Goal: Task Accomplishment & Management: Manage account settings

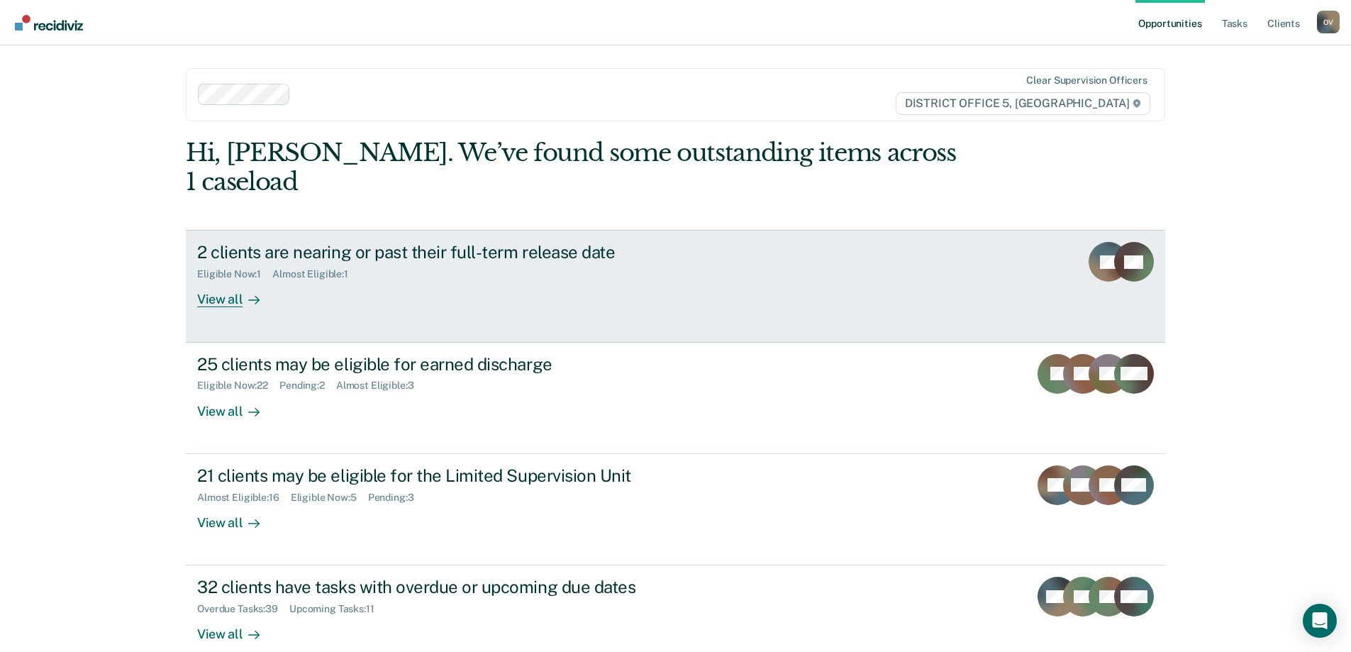
click at [222, 280] on div "View all" at bounding box center [236, 294] width 79 height 28
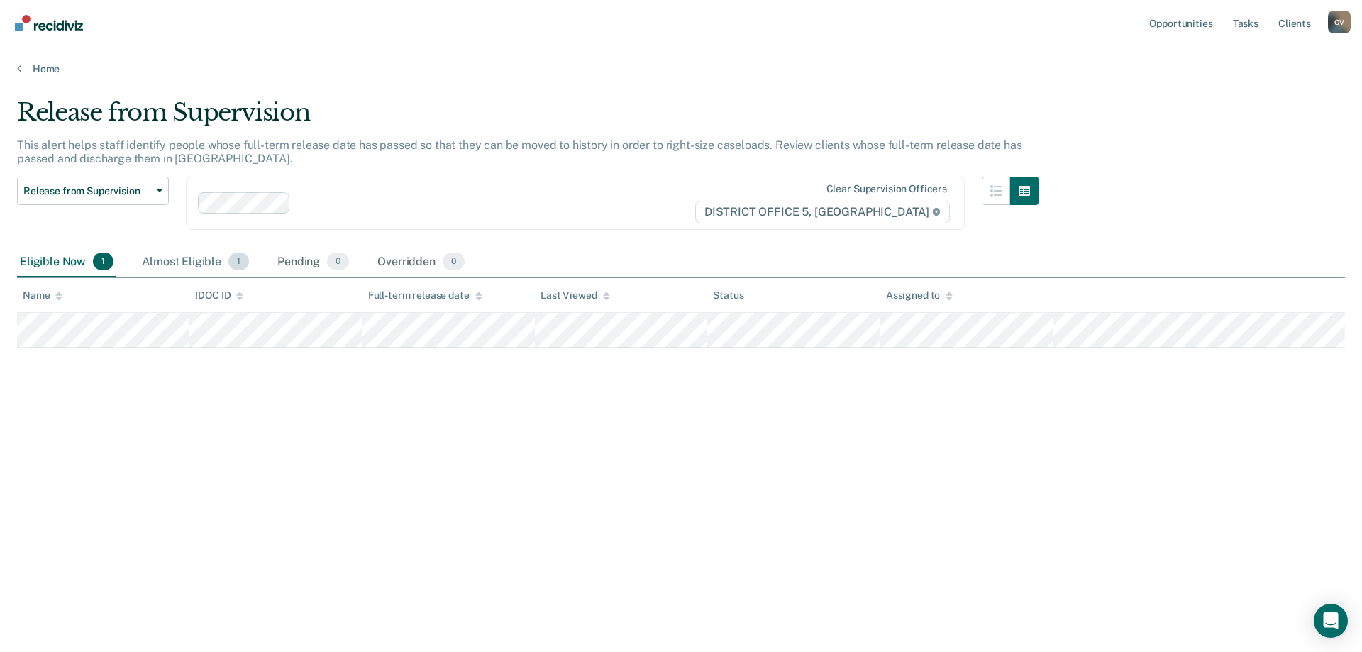
click at [172, 264] on div "Almost Eligible 1" at bounding box center [195, 262] width 113 height 31
click at [294, 269] on div "Pending 0" at bounding box center [312, 262] width 77 height 31
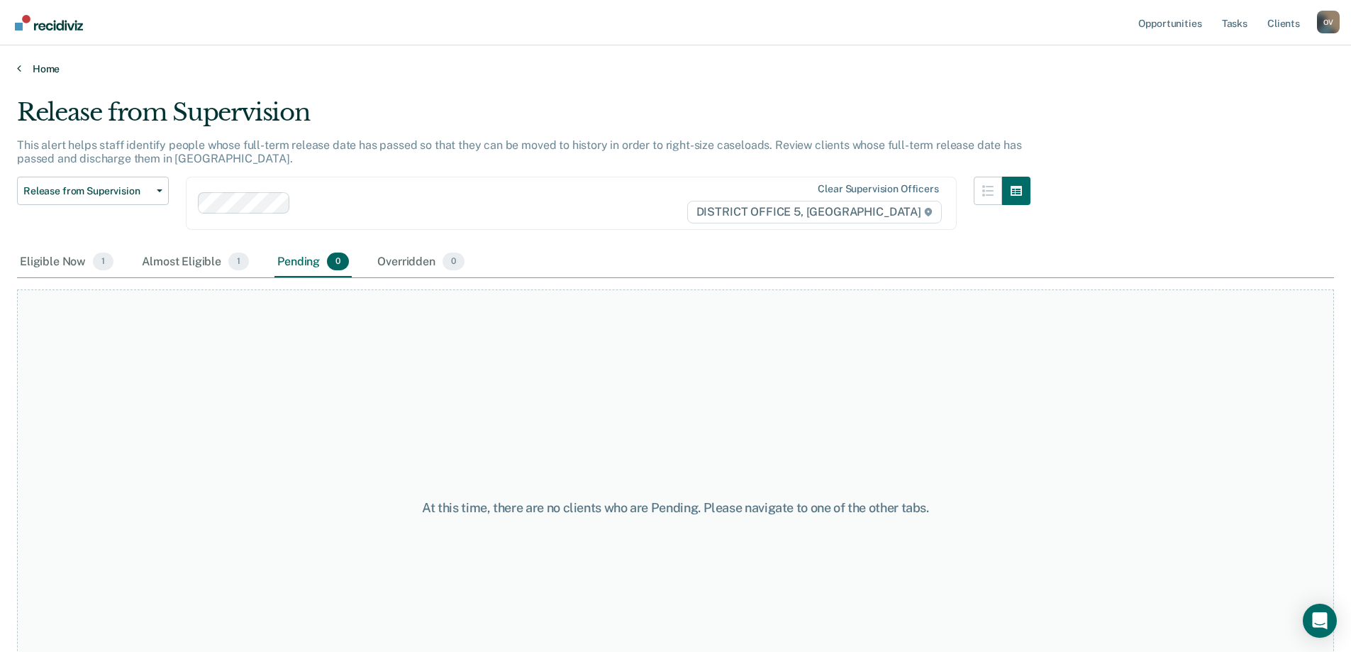
click at [42, 65] on link "Home" at bounding box center [675, 68] width 1317 height 13
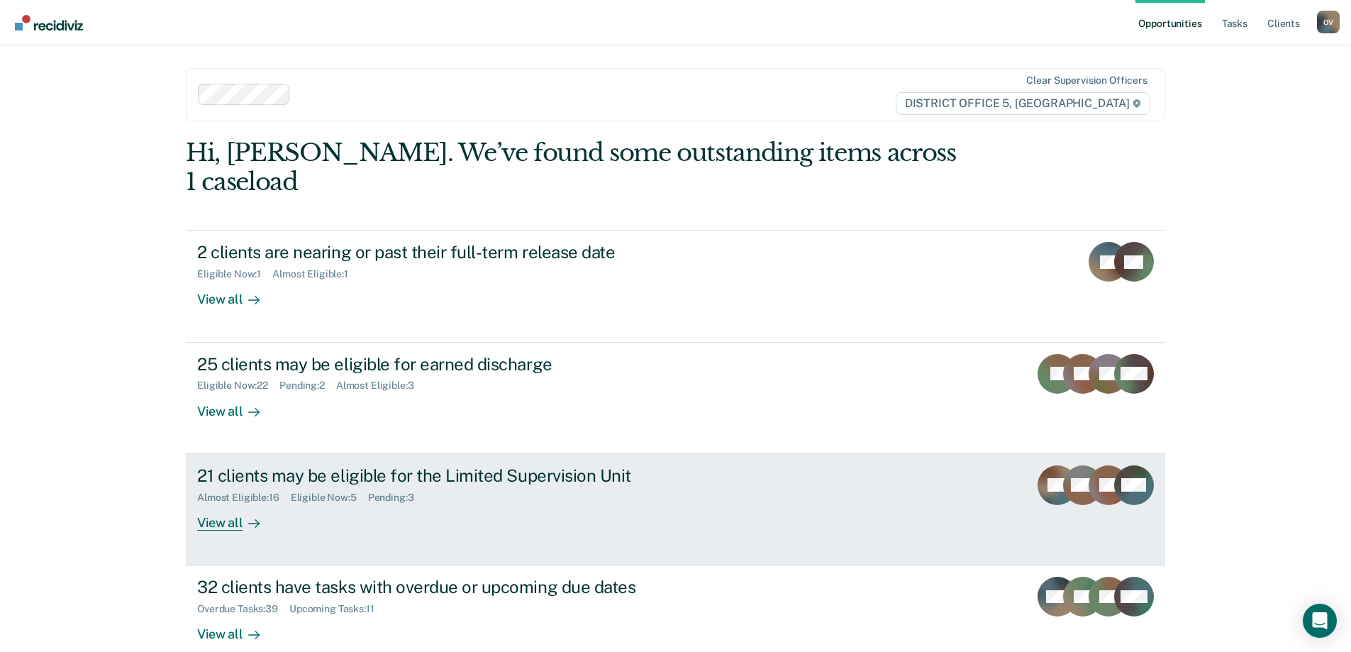
click at [223, 503] on div "View all" at bounding box center [236, 517] width 79 height 28
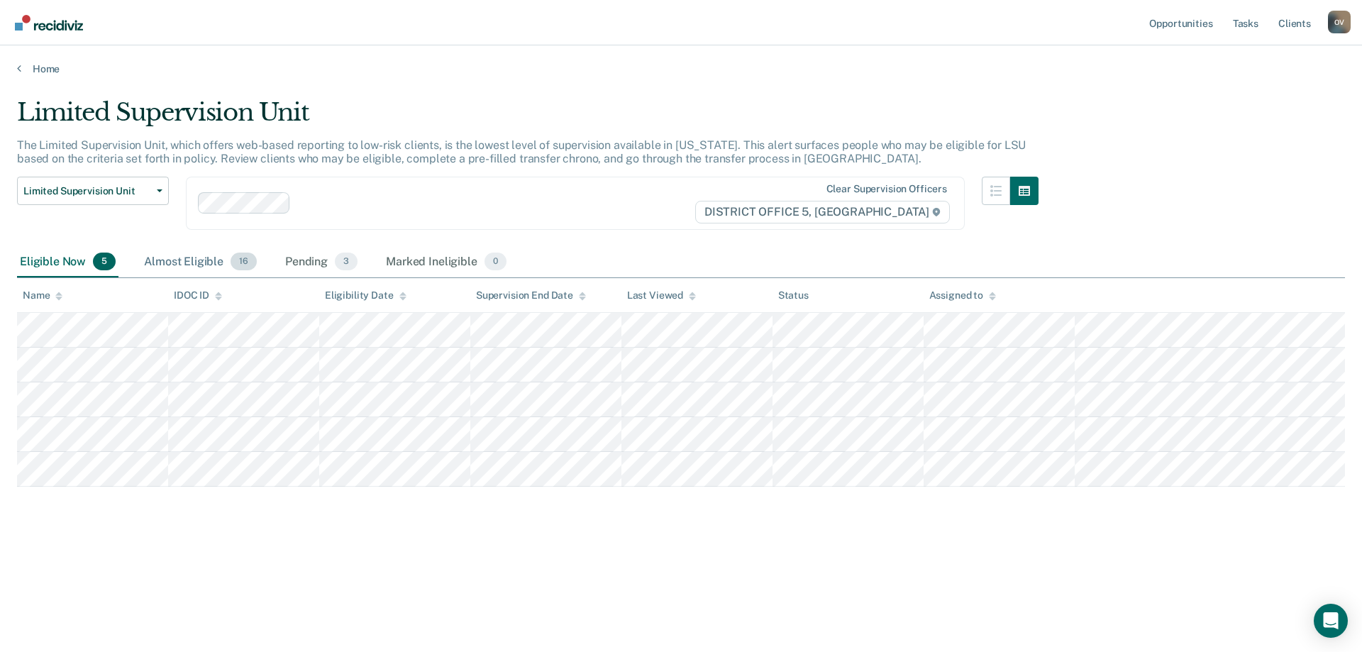
click at [198, 261] on div "Almost Eligible 16" at bounding box center [200, 262] width 118 height 31
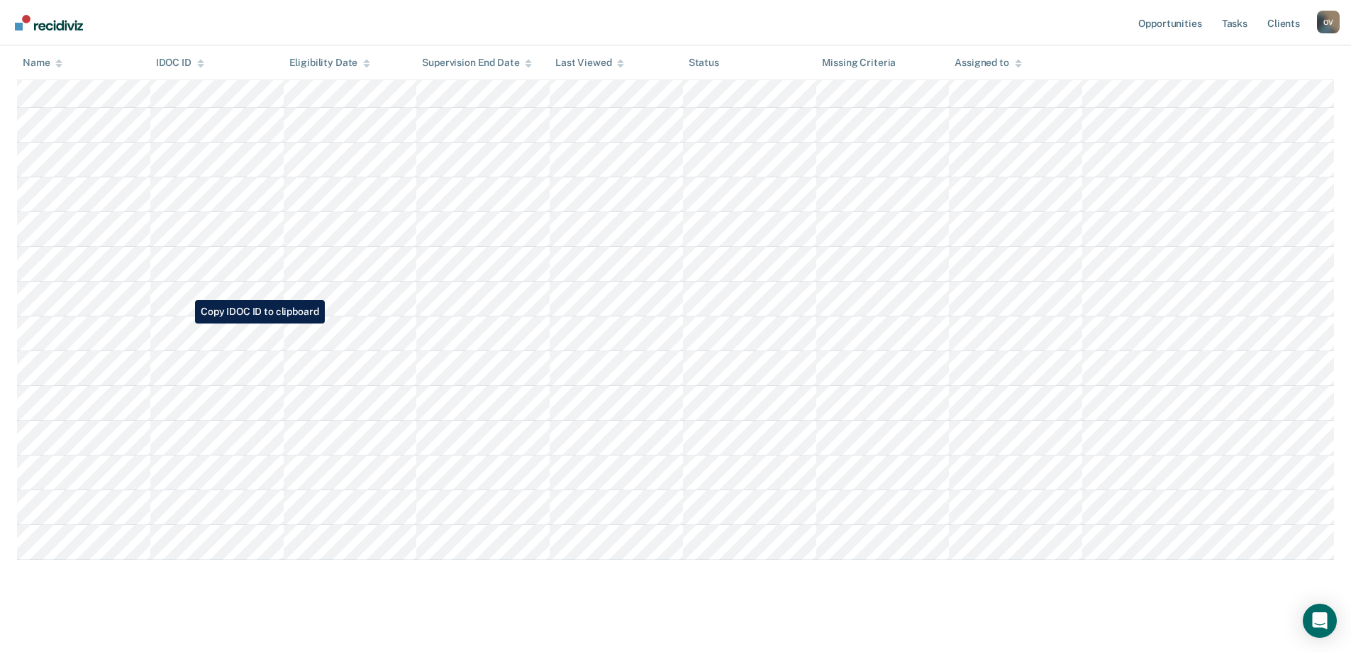
scroll to position [319, 0]
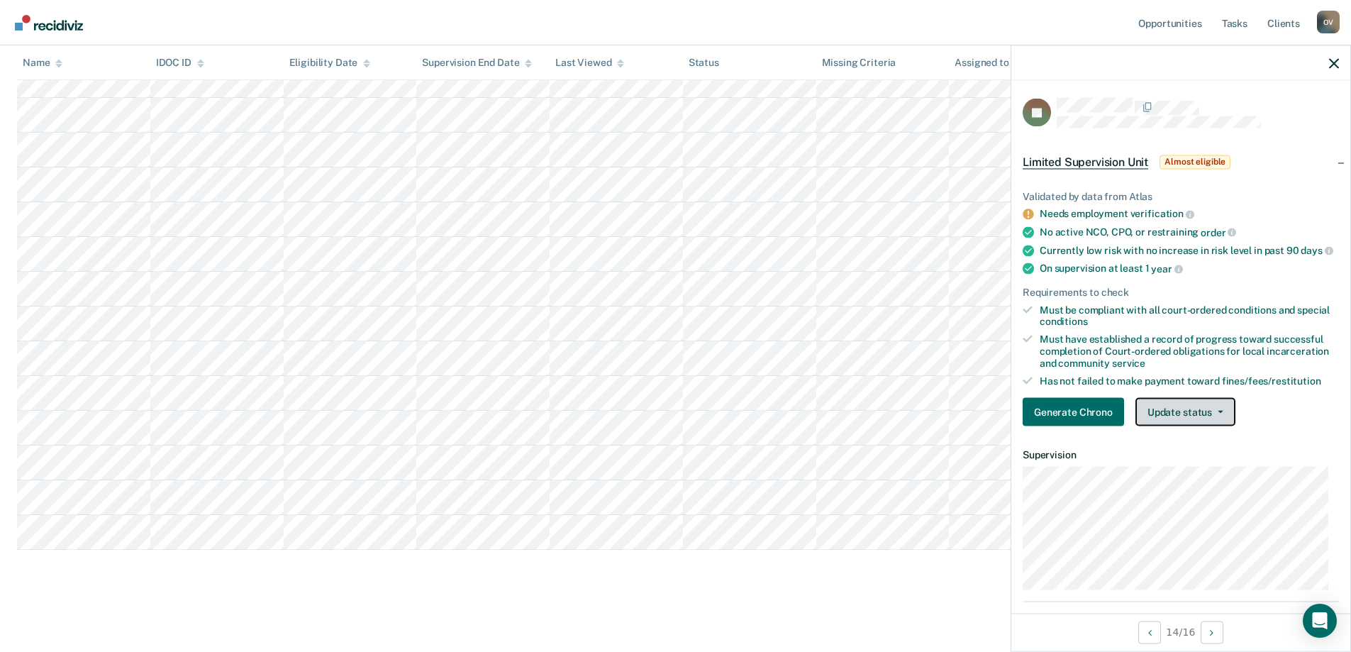
click at [1169, 421] on button "Update status" at bounding box center [1185, 412] width 100 height 28
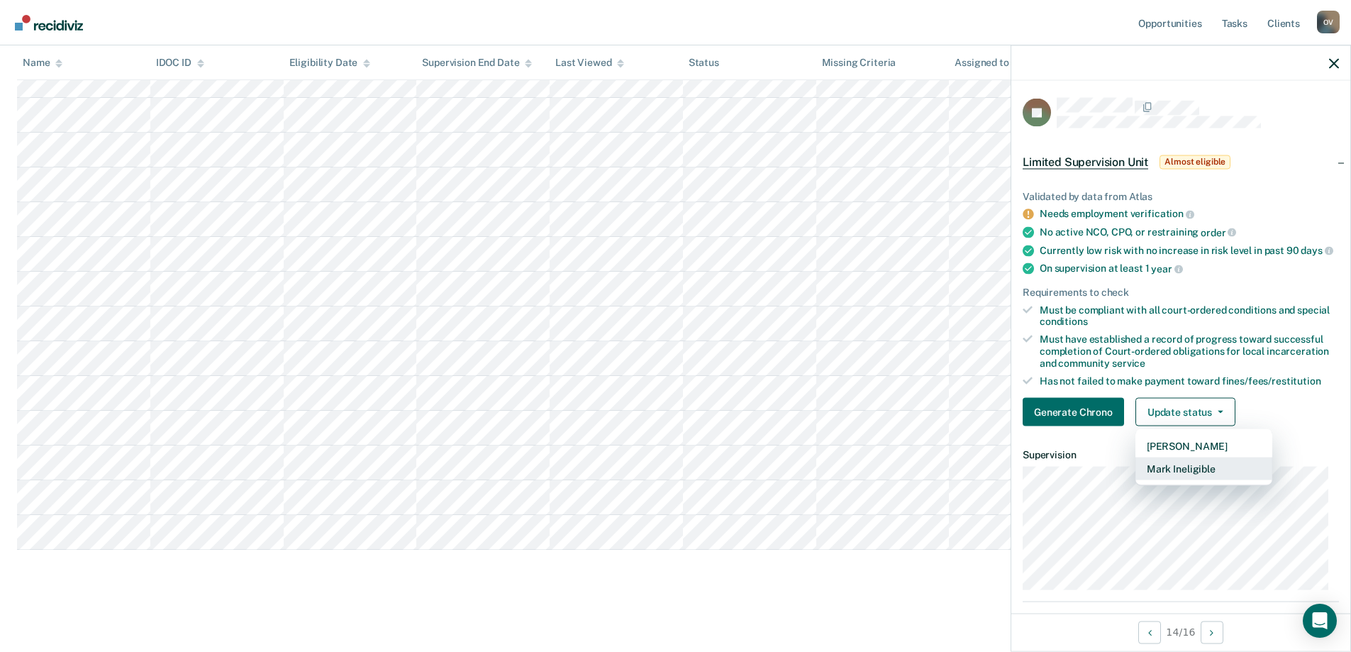
click at [1173, 478] on button "Mark Ineligible" at bounding box center [1203, 468] width 137 height 23
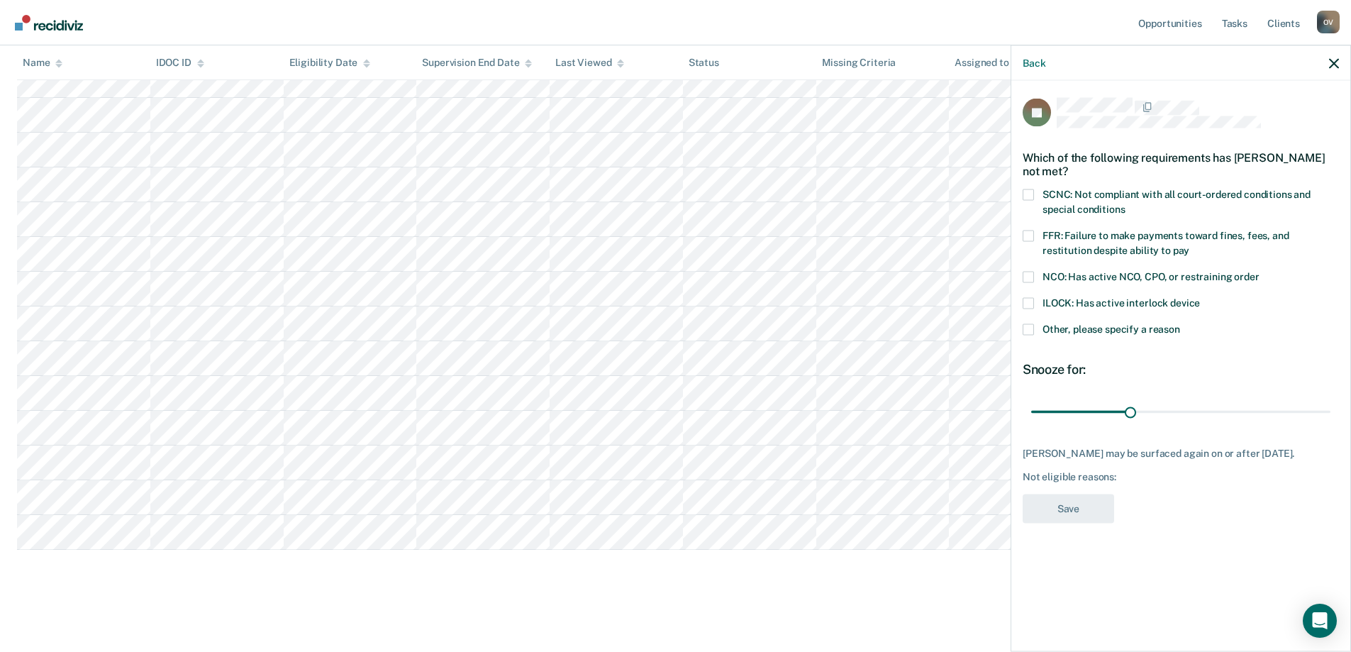
click at [1028, 190] on span at bounding box center [1028, 194] width 11 height 11
click at [1125, 204] on input "SCNC: Not compliant with all court-ordered conditions and special conditions" at bounding box center [1125, 204] width 0 height 0
click at [1032, 330] on span at bounding box center [1028, 328] width 11 height 11
click at [1180, 323] on input "Other, please specify a reason" at bounding box center [1180, 323] width 0 height 0
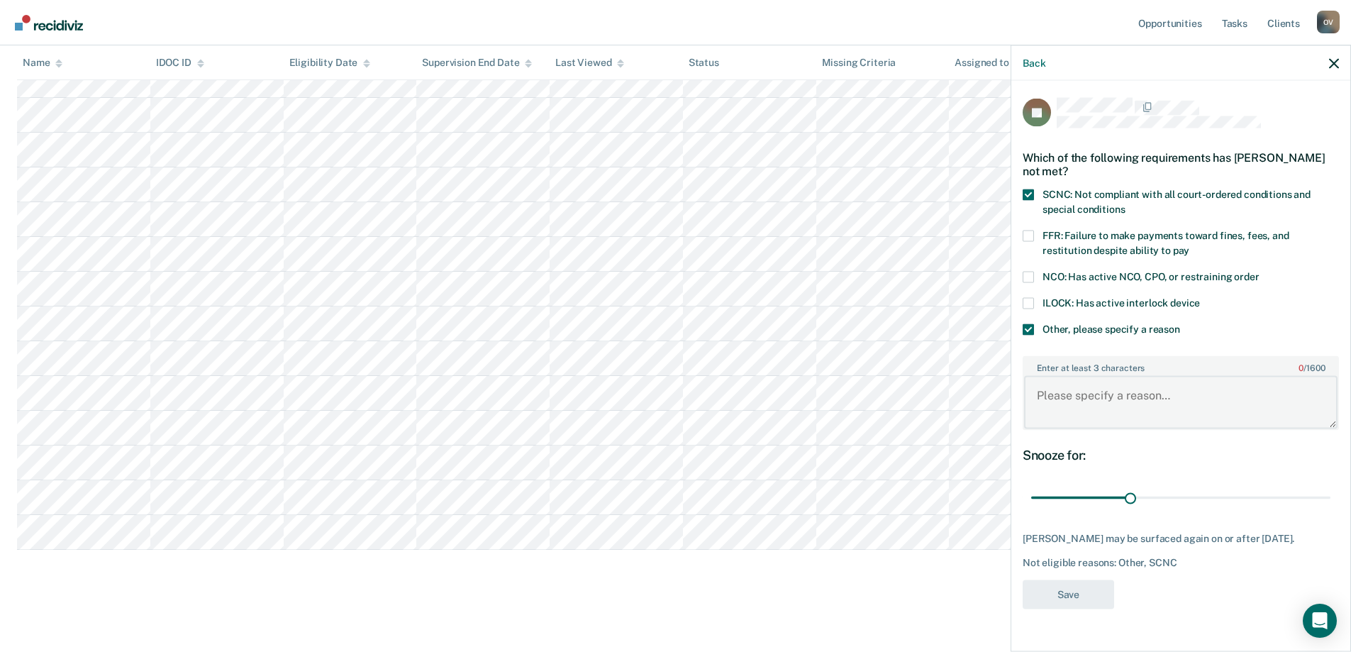
click at [1072, 405] on textarea "Enter at least 3 characters 0 / 1600" at bounding box center [1180, 402] width 313 height 52
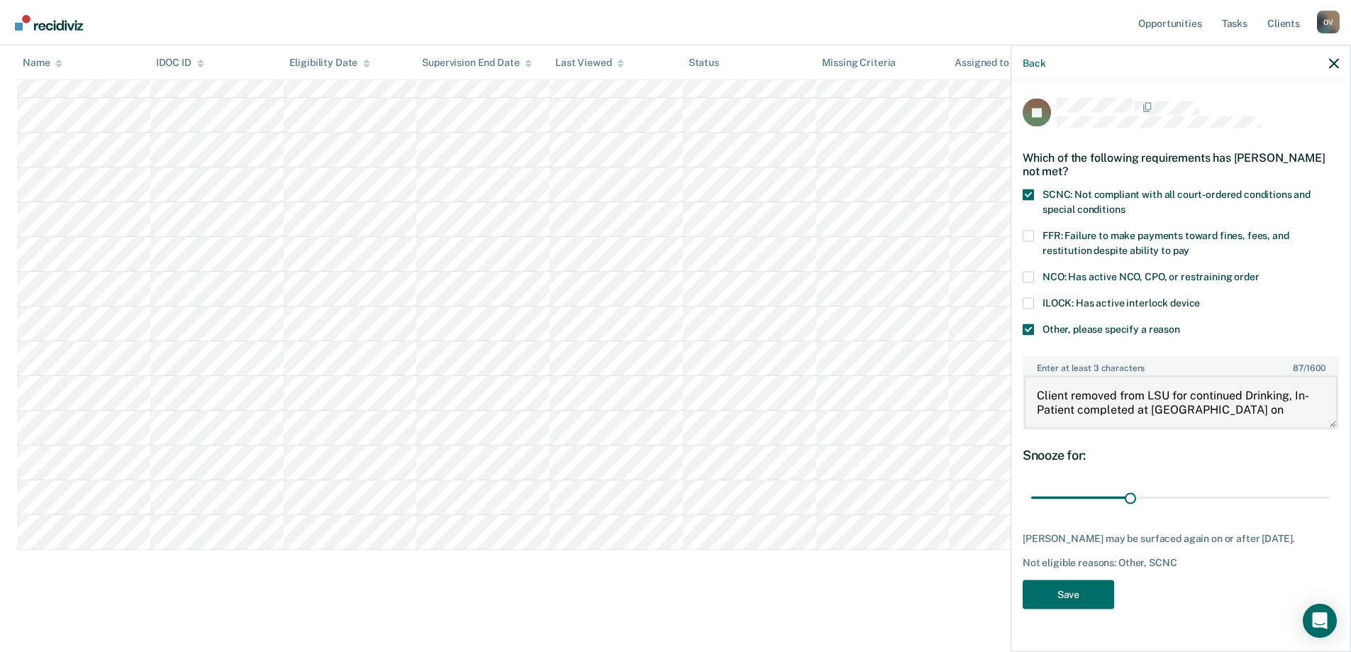
click at [1240, 410] on textarea "Client removed from LSU for continued Drinking, In-Patient completed at [GEOGRA…" at bounding box center [1180, 402] width 313 height 52
type textarea "Client removed from LSU for continued Drinking, In-Patient completed at [GEOGRA…"
drag, startPoint x: 1133, startPoint y: 498, endPoint x: 1337, endPoint y: 494, distance: 204.3
type input "90"
click at [1330, 494] on input "range" at bounding box center [1180, 497] width 299 height 25
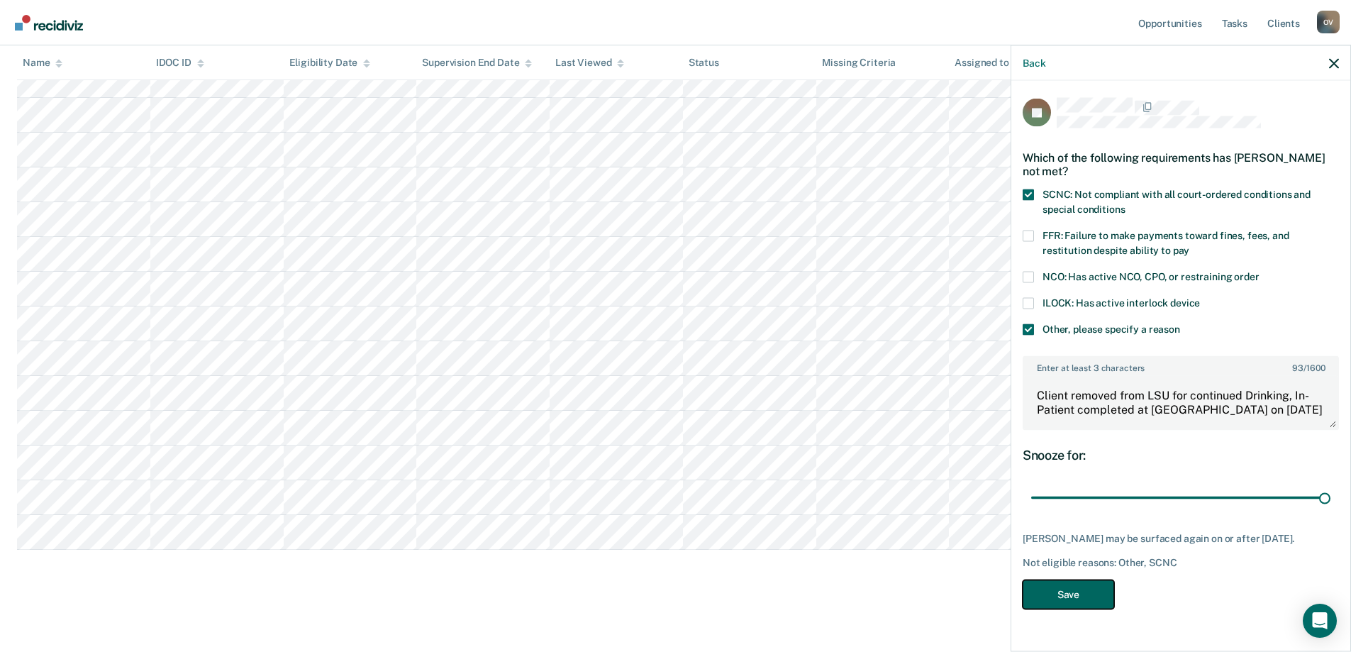
click at [1067, 594] on button "Save" at bounding box center [1068, 593] width 91 height 29
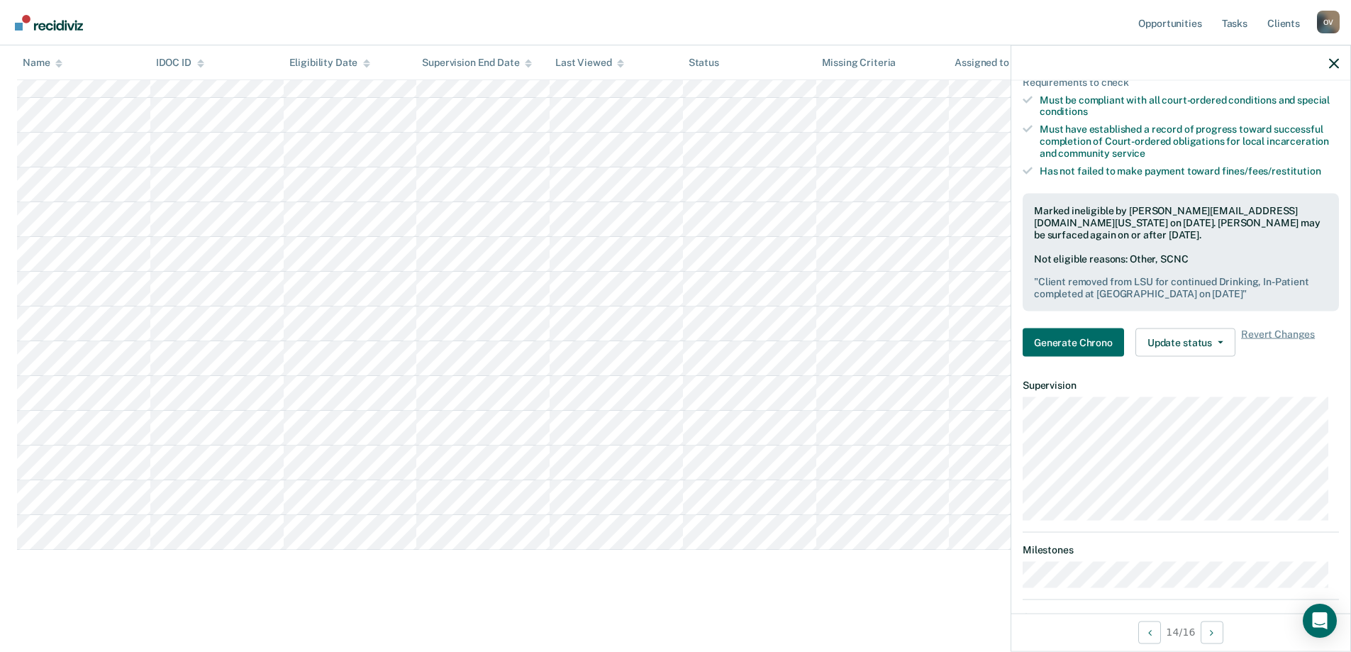
scroll to position [213, 0]
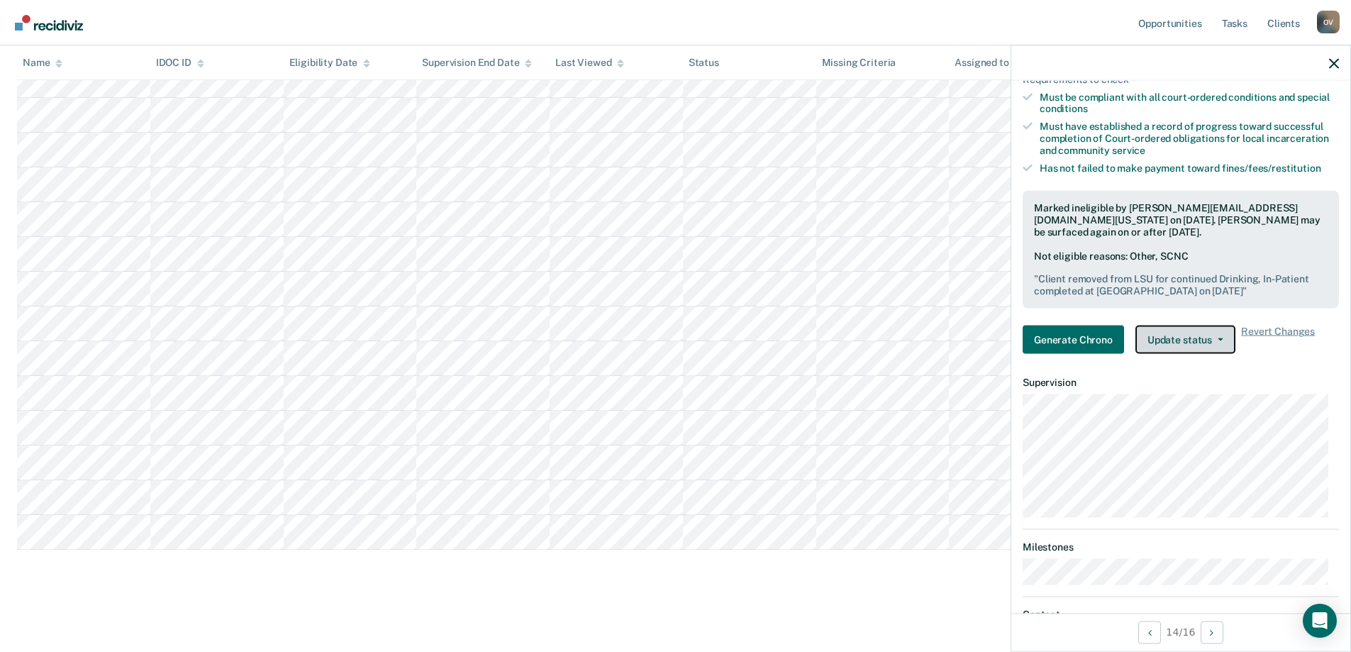
click at [1181, 342] on button "Update status" at bounding box center [1185, 339] width 100 height 28
